Goal: Information Seeking & Learning: Learn about a topic

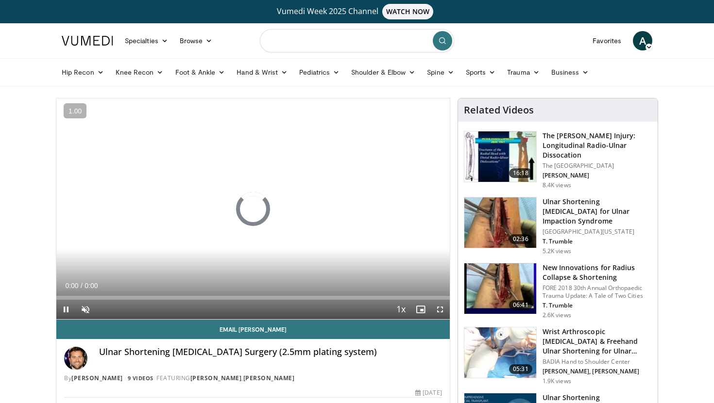
click at [326, 36] on input "Search topics, interventions" at bounding box center [357, 40] width 194 height 23
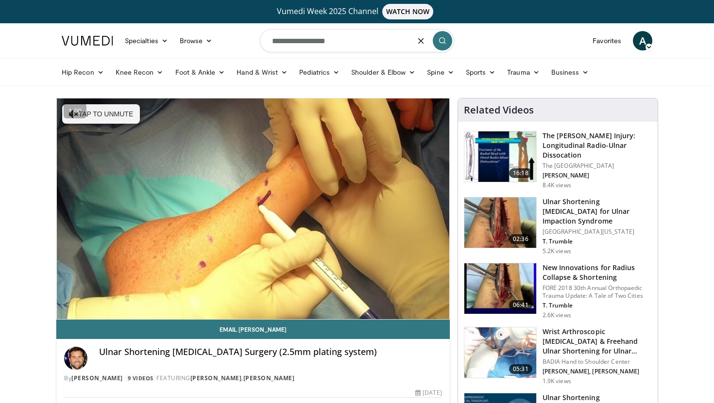
type input "**********"
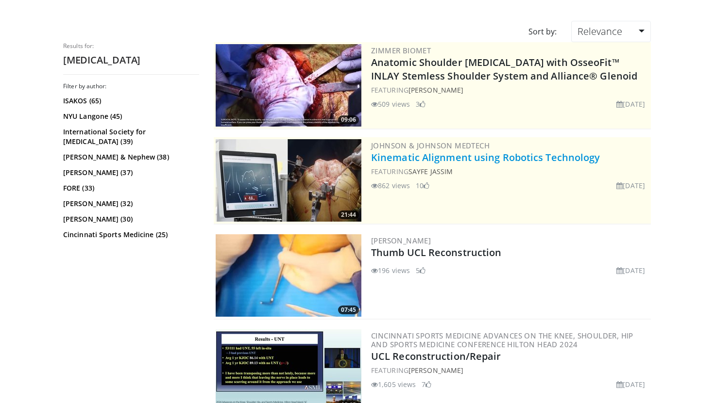
scroll to position [91, 0]
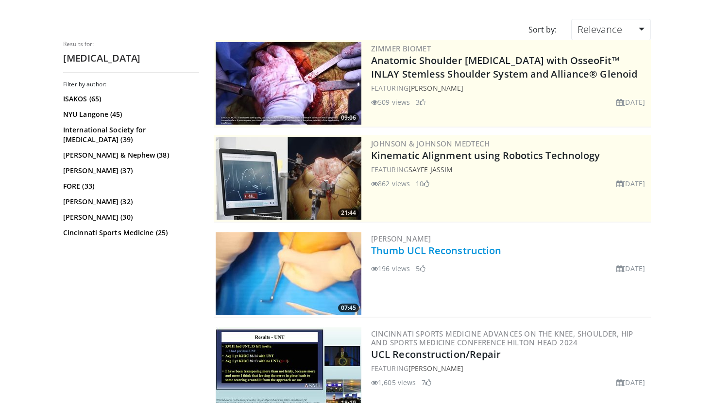
click at [460, 252] on link "Thumb UCL Reconstruction" at bounding box center [436, 250] width 130 height 13
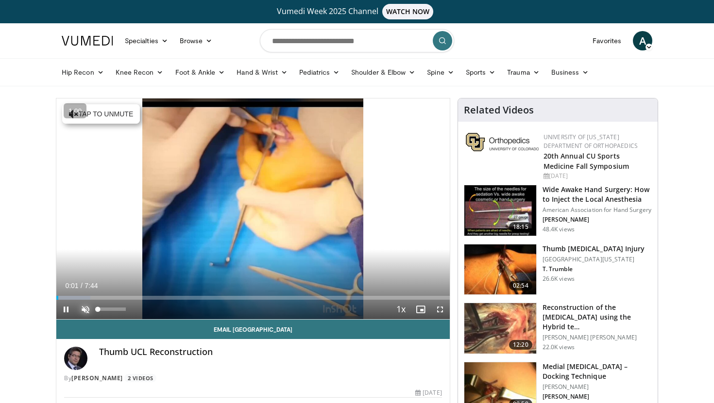
click at [86, 307] on span "Video Player" at bounding box center [85, 309] width 19 height 19
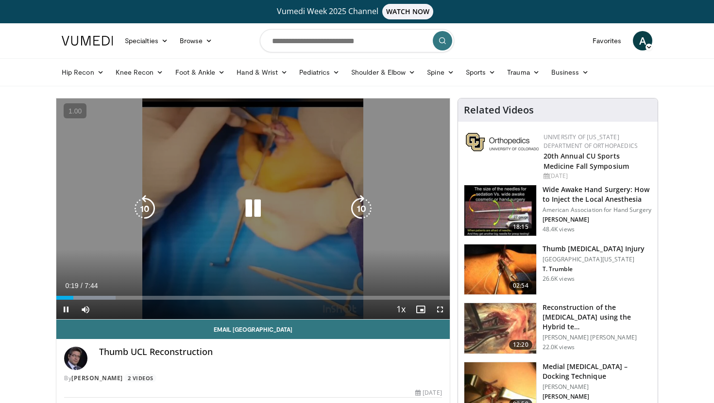
click at [358, 206] on icon "Video Player" at bounding box center [361, 208] width 27 height 27
click at [364, 213] on icon "Video Player" at bounding box center [361, 208] width 27 height 27
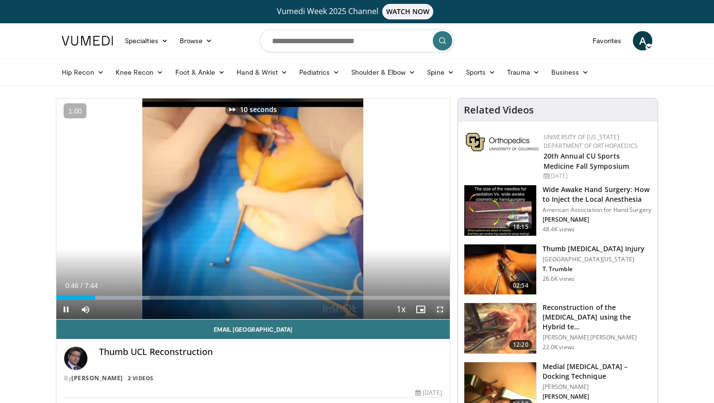
click at [442, 313] on span "Video Player" at bounding box center [439, 309] width 19 height 19
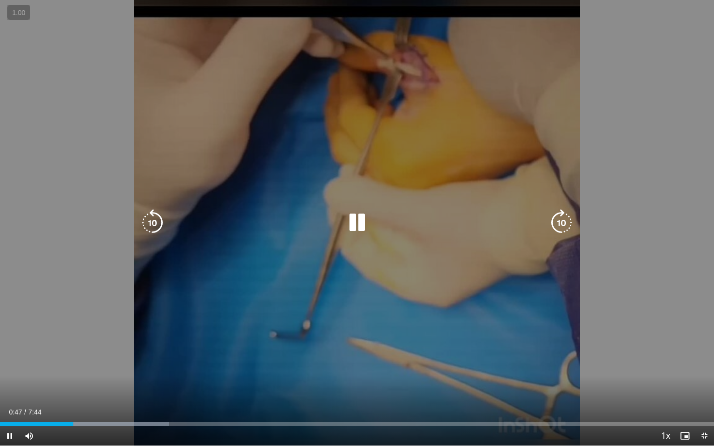
click at [549, 236] on div "10 seconds Tap to unmute" at bounding box center [357, 223] width 714 height 446
click at [557, 228] on icon "Video Player" at bounding box center [561, 222] width 27 height 27
click at [349, 228] on icon "Video Player" at bounding box center [356, 222] width 27 height 27
click at [565, 234] on icon "Video Player" at bounding box center [561, 222] width 27 height 27
click at [563, 223] on icon "Video Player" at bounding box center [561, 222] width 27 height 27
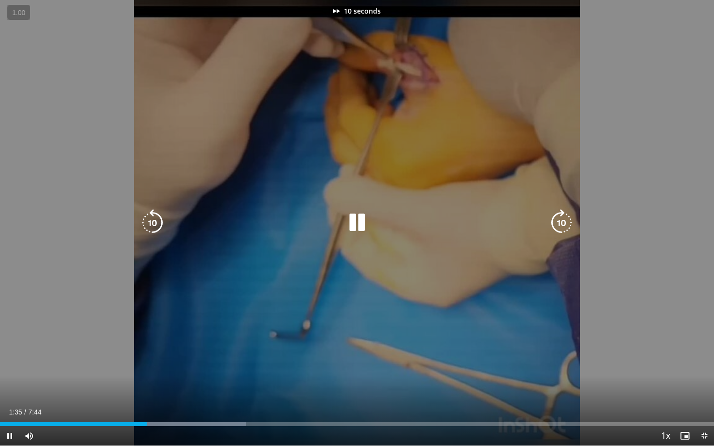
click at [563, 223] on icon "Video Player" at bounding box center [561, 222] width 27 height 27
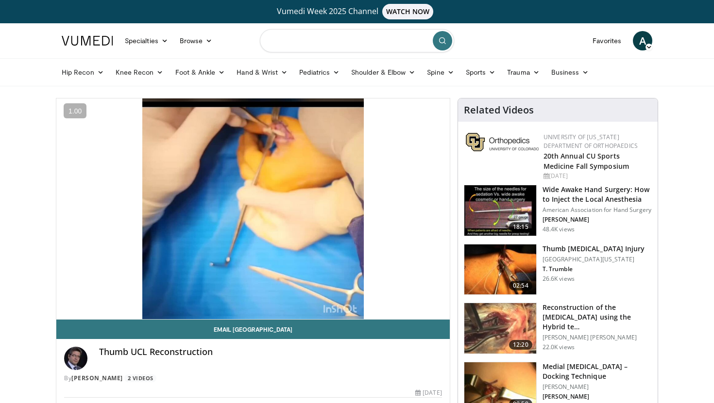
click at [307, 36] on input "Search topics, interventions" at bounding box center [357, 40] width 194 height 23
type input "**********"
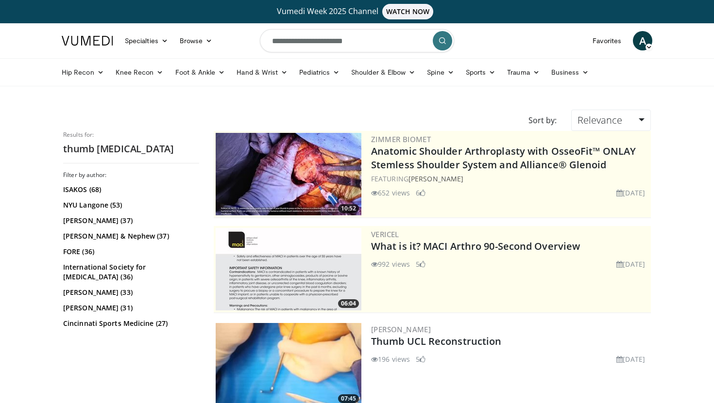
click at [343, 45] on input "**********" at bounding box center [357, 40] width 194 height 23
type input "*********"
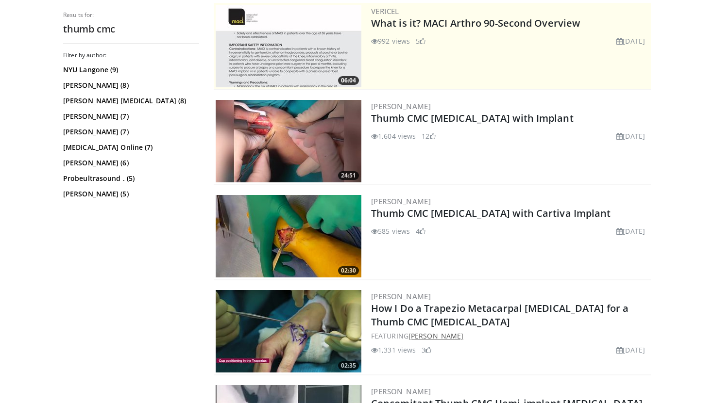
scroll to position [218, 0]
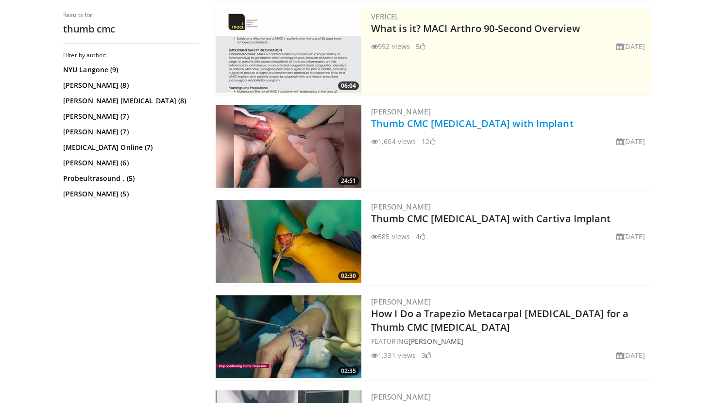
click at [479, 124] on link "Thumb CMC [MEDICAL_DATA] with Implant" at bounding box center [472, 123] width 202 height 13
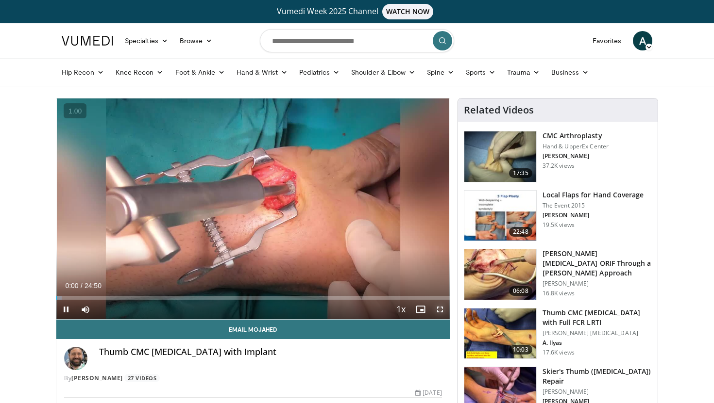
click at [441, 312] on span "Video Player" at bounding box center [439, 309] width 19 height 19
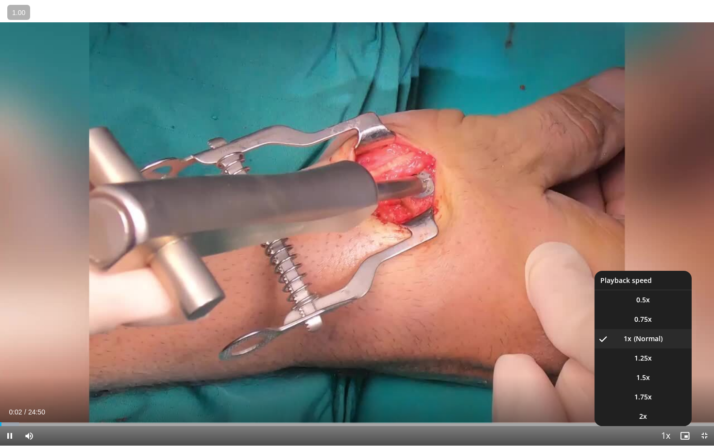
click at [665, 403] on span "Video Player" at bounding box center [665, 436] width 14 height 19
click at [660, 382] on li "1.5x" at bounding box center [642, 377] width 97 height 19
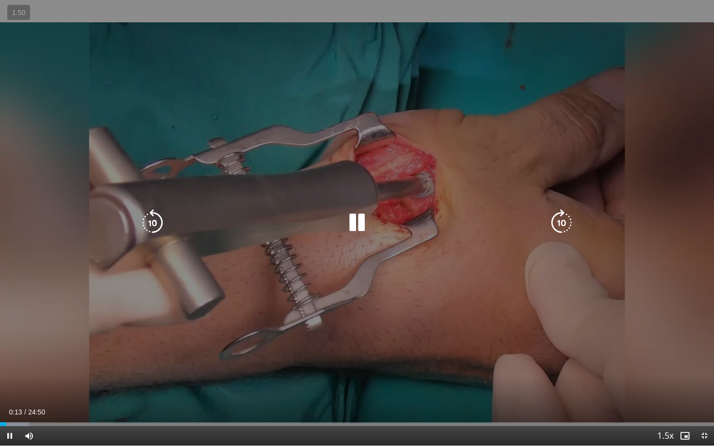
click at [555, 315] on div "10 seconds Tap to unmute" at bounding box center [357, 223] width 714 height 446
click at [425, 283] on div "10 seconds Tap to unmute" at bounding box center [357, 223] width 714 height 446
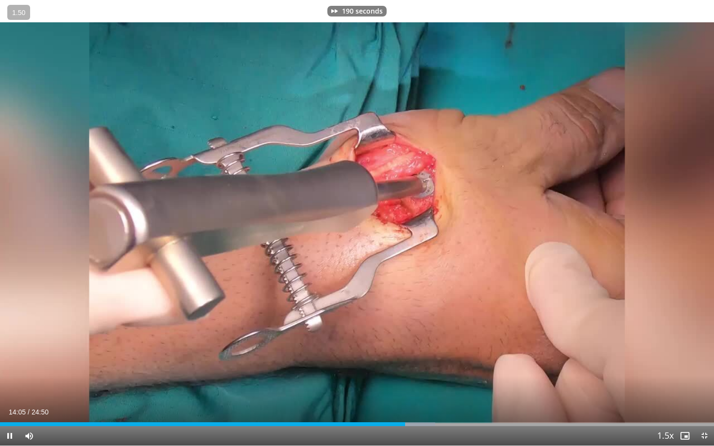
click at [484, 403] on div "Current Time 14:05 / Duration 24:50 Pause Skip Backward Skip Forward Mute Loade…" at bounding box center [357, 435] width 714 height 19
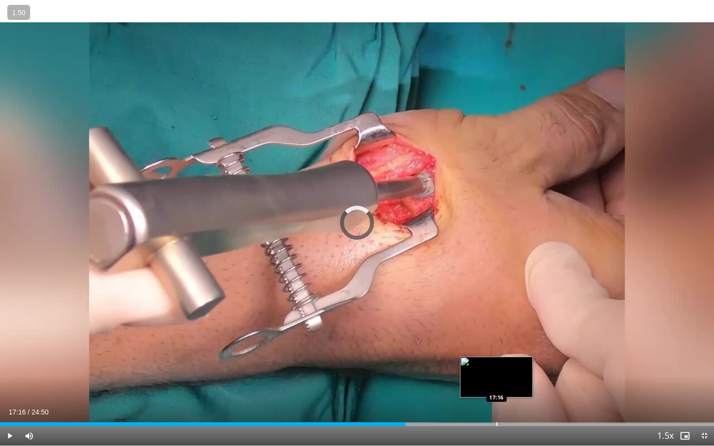
click at [496, 403] on div "Loaded : 60.94% 14:06 17:16" at bounding box center [357, 424] width 714 height 4
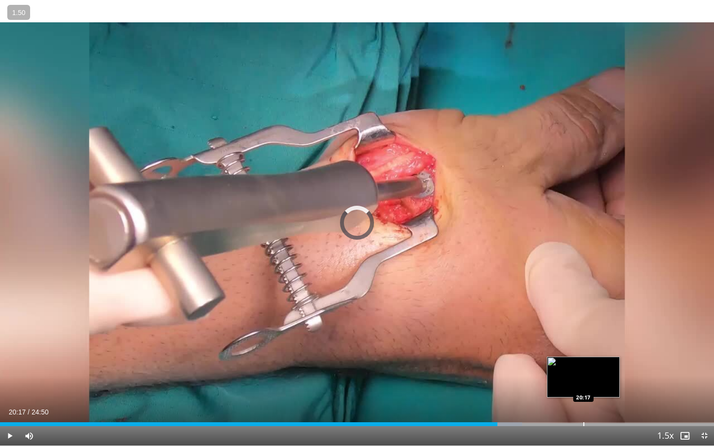
click at [582, 403] on div "Loaded : 73.12% 17:18 20:17" at bounding box center [357, 421] width 714 height 9
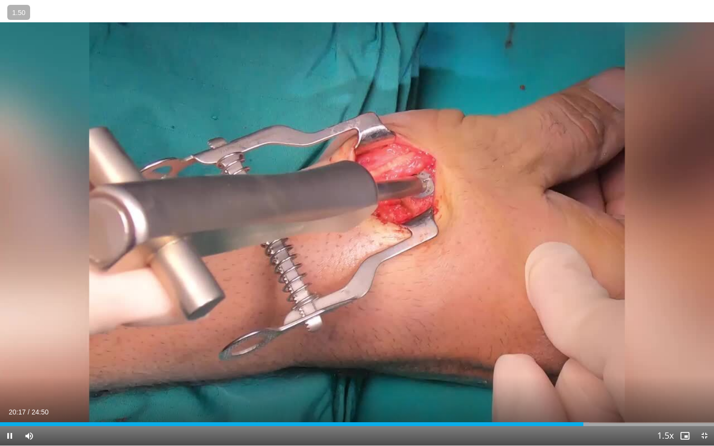
click at [614, 403] on div "Current Time 20:17 / Duration 24:50 Pause Skip Backward Skip Forward Mute Loade…" at bounding box center [357, 435] width 714 height 19
